Goal: Task Accomplishment & Management: Manage account settings

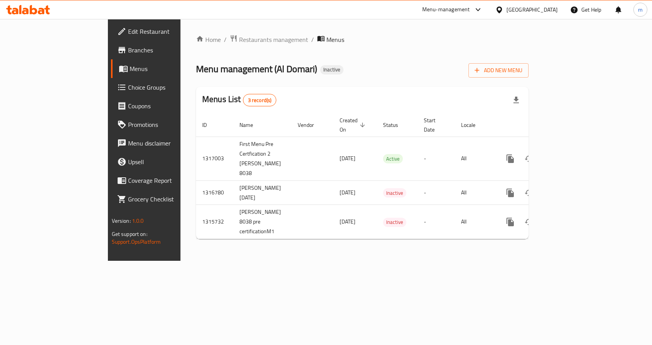
click at [314, 261] on div "Home / Restaurants management / Menus Menu management ( Al Domari ) Inactive Ad…" at bounding box center [362, 140] width 364 height 242
click at [522, 73] on span "Add New Menu" at bounding box center [499, 71] width 48 height 10
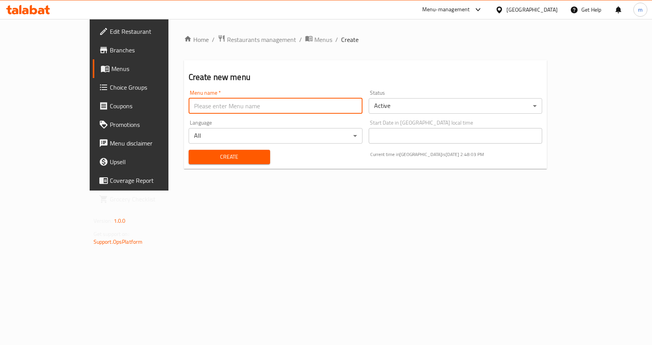
click at [222, 101] on input "text" at bounding box center [276, 106] width 174 height 16
paste input "2nd Menu Pre Certfication 2 [PERSON_NAME] 8038"
type input "2nd Menu Pre Certfication 2 [PERSON_NAME] 8038"
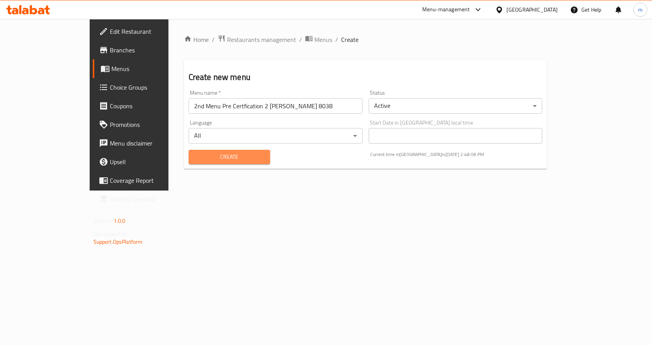
click at [213, 155] on span "Create" at bounding box center [229, 157] width 69 height 10
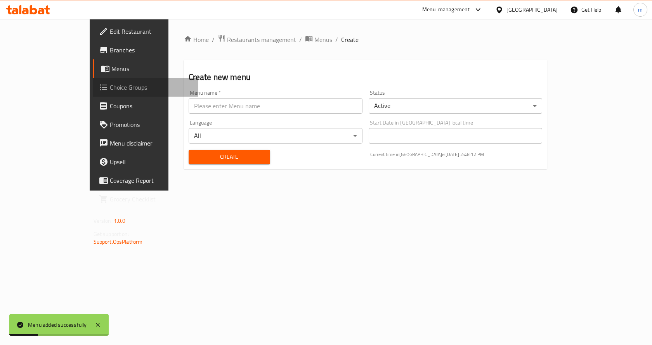
click at [110, 92] on span "Choice Groups" at bounding box center [151, 87] width 83 height 9
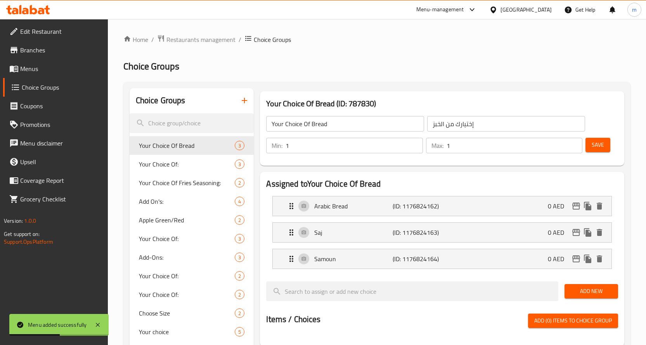
click at [44, 69] on span "Menus" at bounding box center [61, 68] width 82 height 9
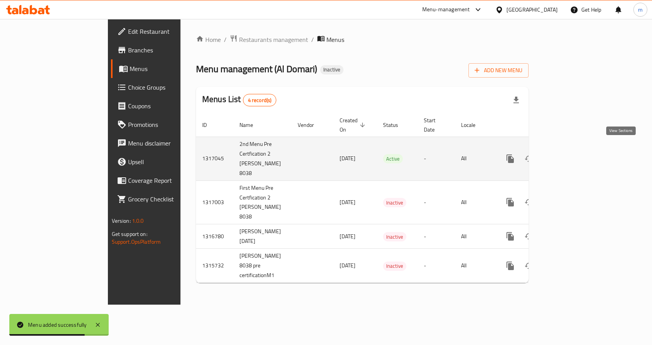
click at [576, 150] on link "enhanced table" at bounding box center [566, 158] width 19 height 19
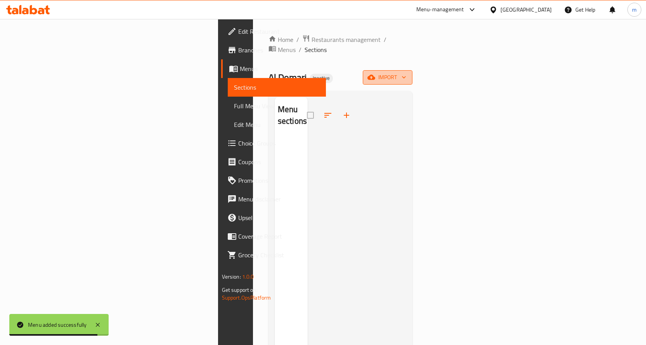
click at [406, 73] on span "import" at bounding box center [387, 78] width 37 height 10
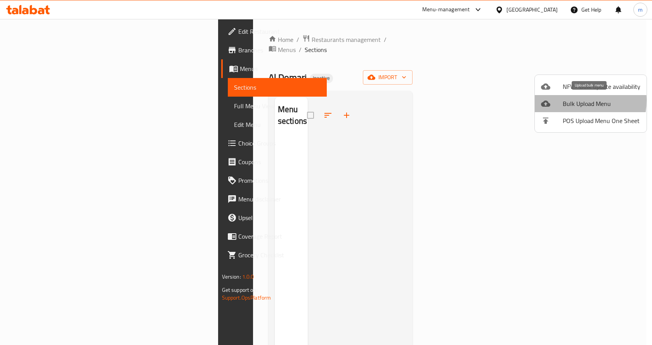
click at [568, 101] on span "Bulk Upload Menu" at bounding box center [602, 103] width 78 height 9
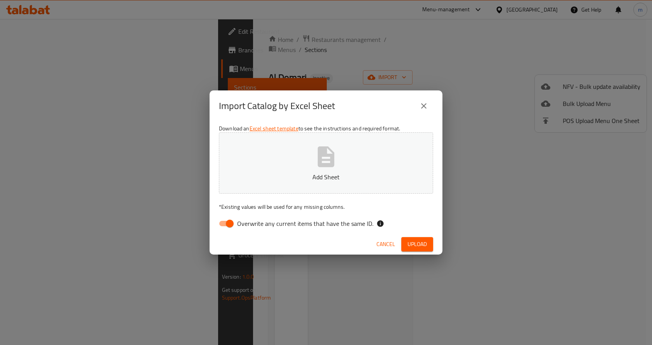
click at [227, 223] on input "Overwrite any current items that have the same ID." at bounding box center [230, 223] width 44 height 15
checkbox input "false"
click at [333, 161] on icon "button" at bounding box center [326, 156] width 17 height 21
click at [413, 241] on span "Upload" at bounding box center [417, 244] width 19 height 10
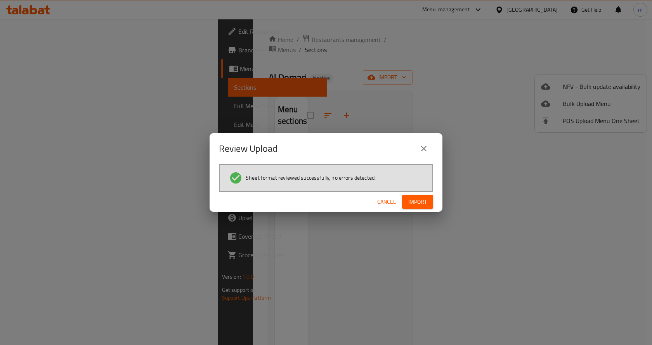
click at [413, 200] on span "Import" at bounding box center [417, 202] width 19 height 10
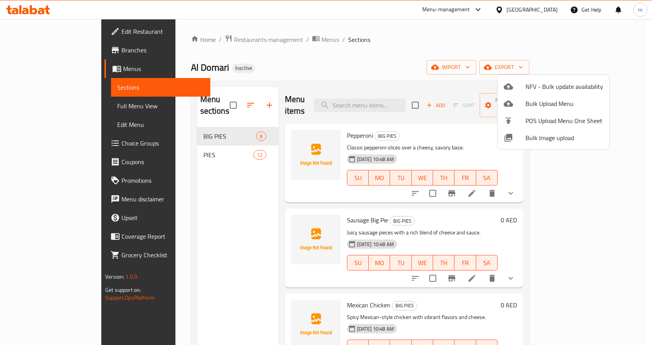
click at [202, 217] on div at bounding box center [326, 172] width 652 height 345
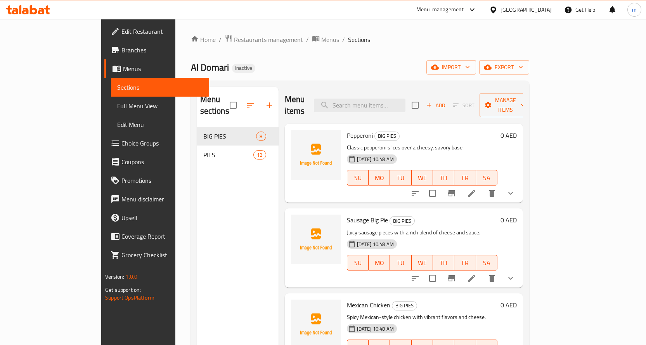
click at [483, 186] on li at bounding box center [472, 193] width 22 height 14
click at [117, 104] on span "Full Menu View" at bounding box center [160, 105] width 86 height 9
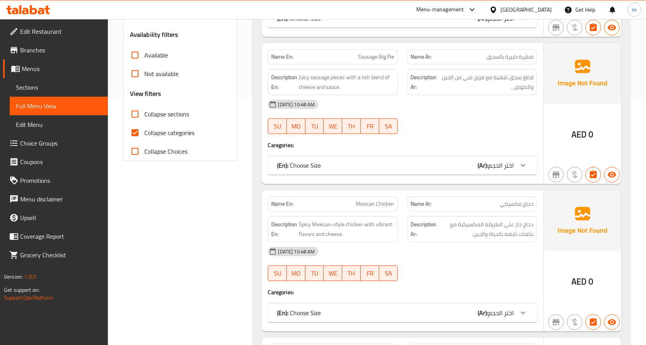
scroll to position [272, 0]
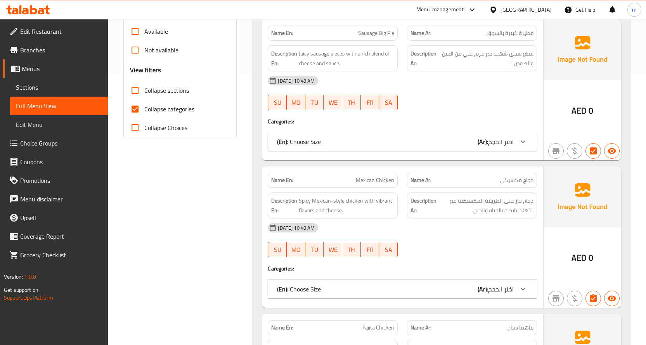
click at [173, 109] on span "Collapse categories" at bounding box center [169, 108] width 50 height 9
click at [144, 109] on input "Collapse categories" at bounding box center [135, 109] width 19 height 19
checkbox input "false"
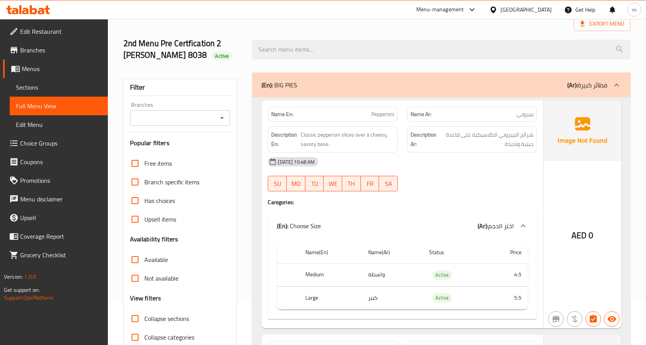
scroll to position [81, 0]
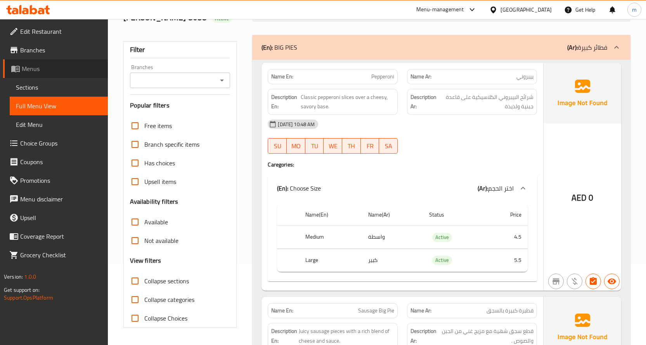
click at [35, 71] on span "Menus" at bounding box center [62, 68] width 80 height 9
